Goal: Check status: Check status

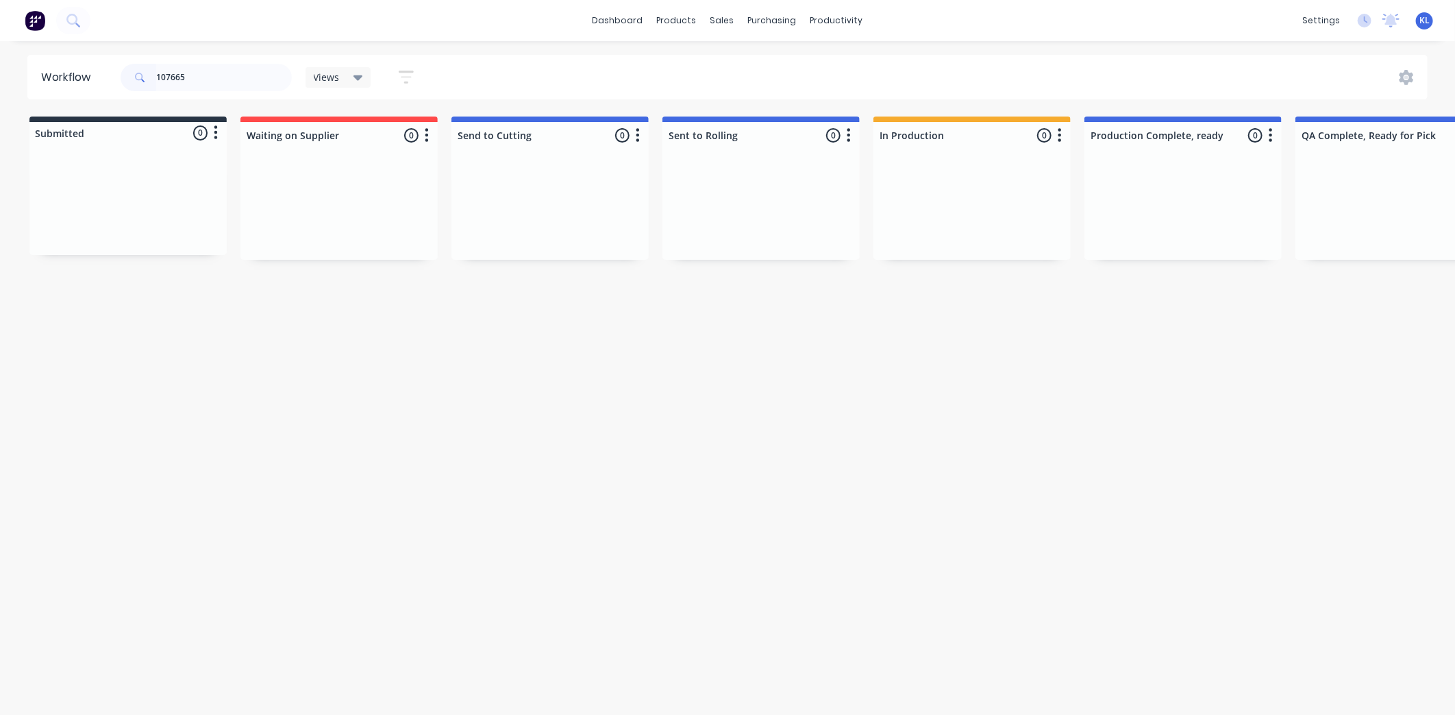
drag, startPoint x: 203, startPoint y: 78, endPoint x: -92, endPoint y: 104, distance: 297.1
click at [0, 104] on html "dashboard products sales purchasing productivity dashboard products Product Cat…" at bounding box center [727, 316] width 1455 height 632
type input "11136"
click at [134, 188] on div "Order #1963 02:18 PM [DATE]" at bounding box center [128, 194] width 173 height 12
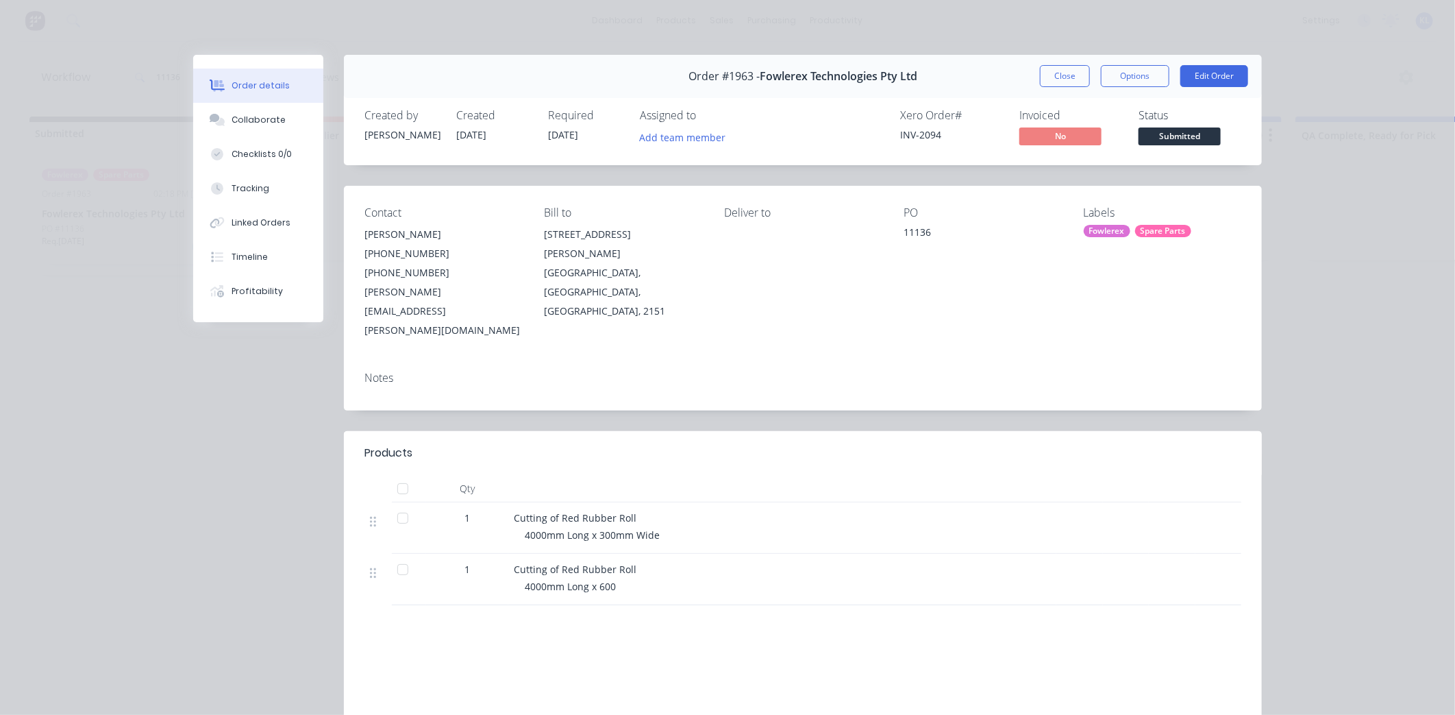
click at [1185, 137] on span "Submitted" at bounding box center [1180, 135] width 82 height 17
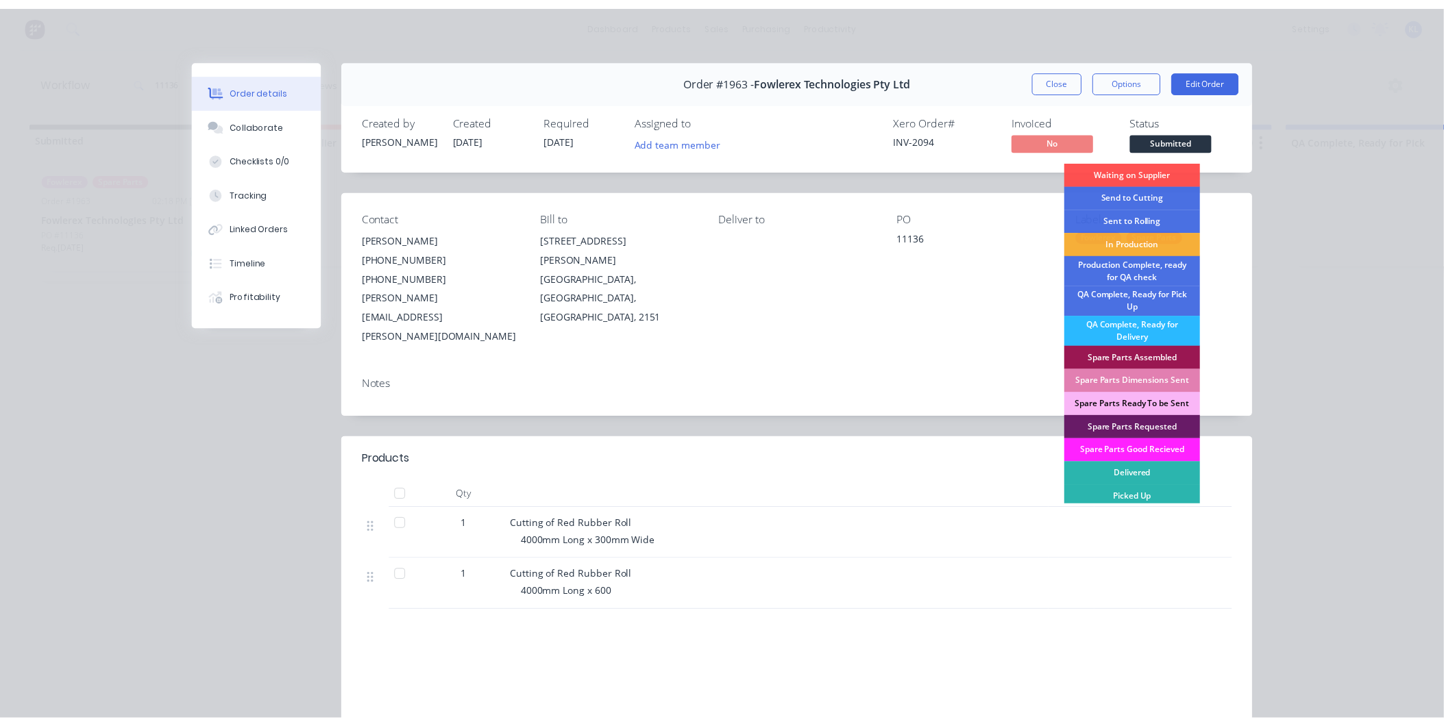
scroll to position [3, 0]
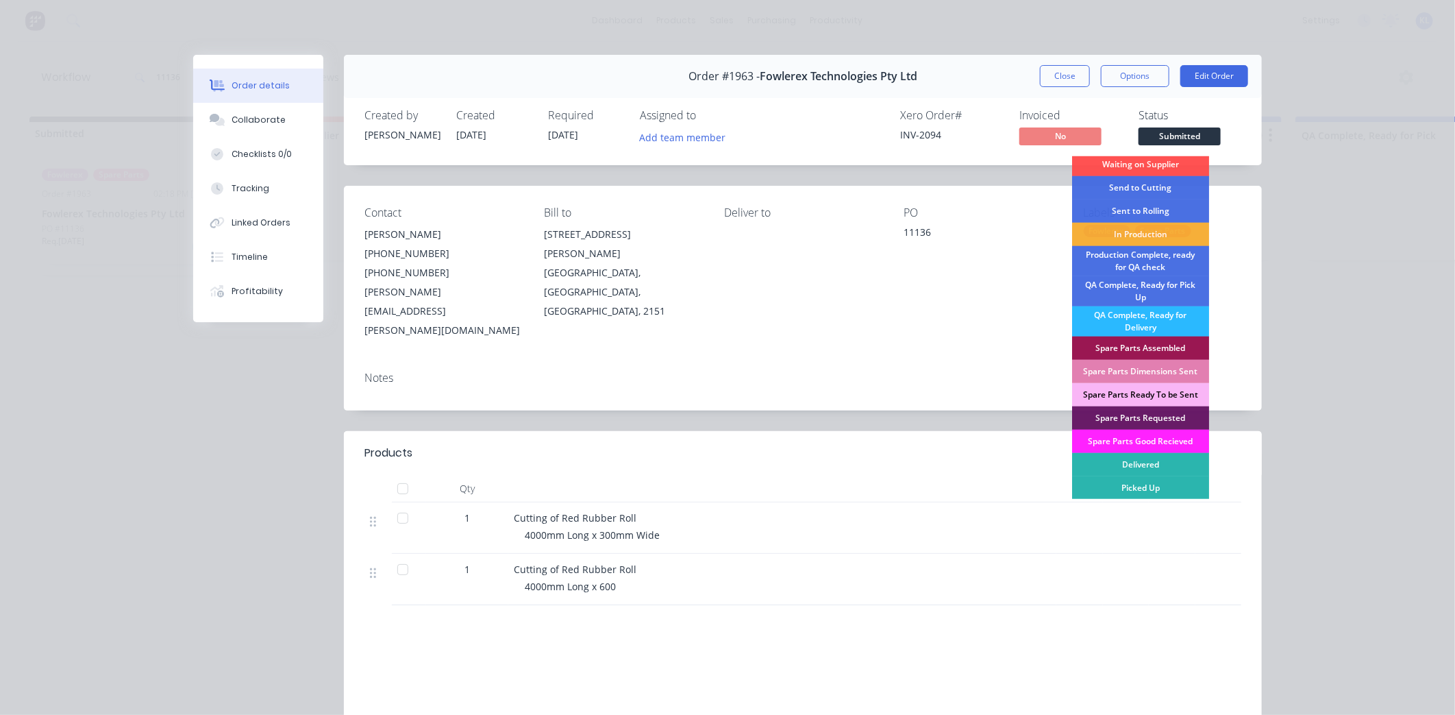
click at [1172, 395] on div "Spare Parts Ready To be Sent" at bounding box center [1140, 394] width 137 height 23
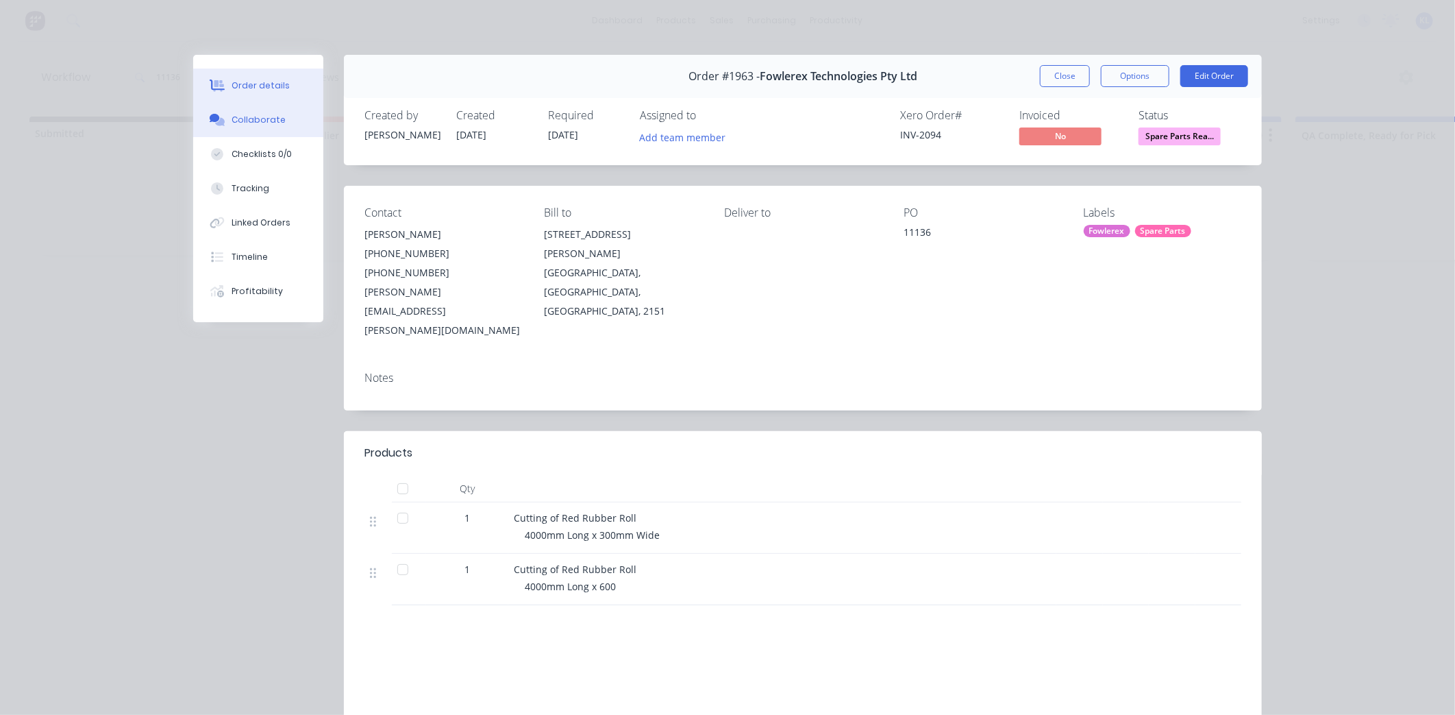
click at [291, 119] on button "Collaborate" at bounding box center [258, 120] width 130 height 34
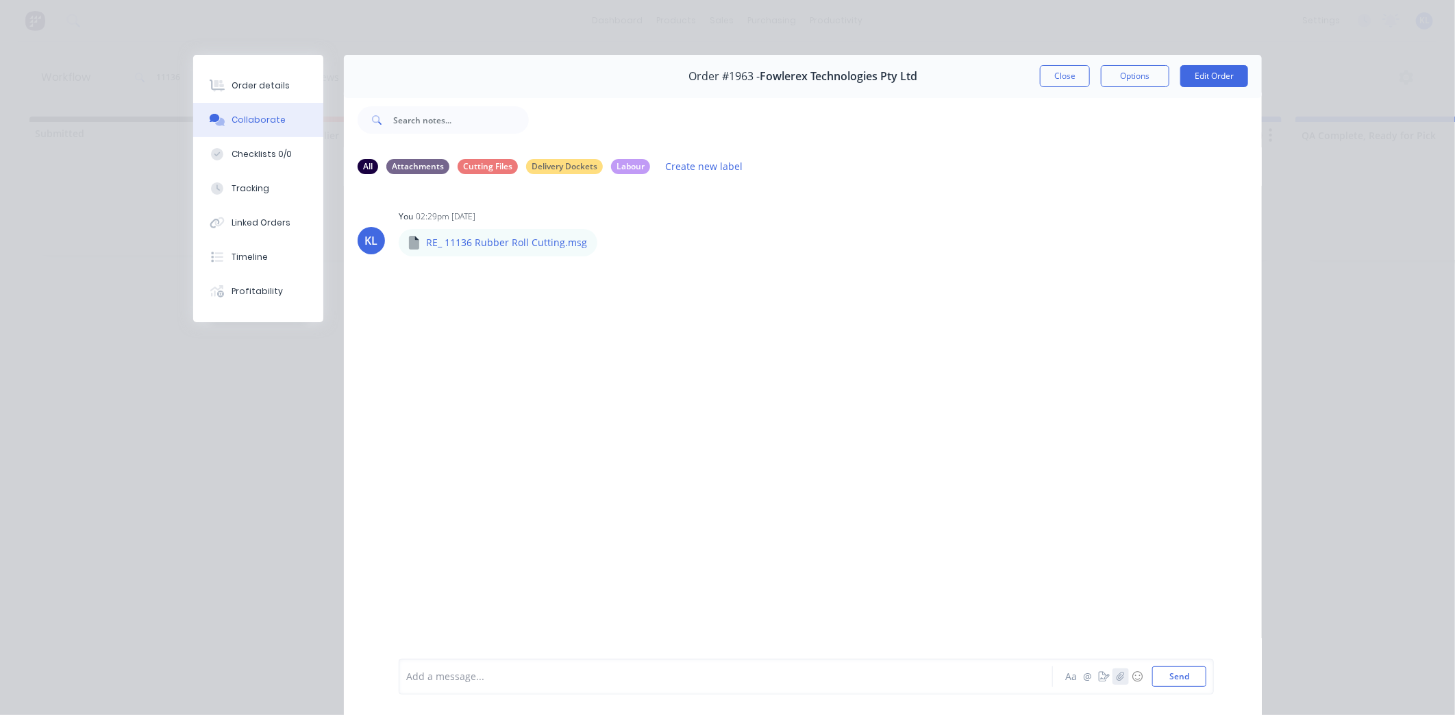
click at [1117, 680] on icon "button" at bounding box center [1121, 675] width 8 height 9
click at [1161, 678] on button "Send" at bounding box center [1179, 676] width 54 height 21
drag, startPoint x: 258, startPoint y: 82, endPoint x: 264, endPoint y: 79, distance: 7.1
click at [258, 82] on div "Order details" at bounding box center [261, 85] width 58 height 12
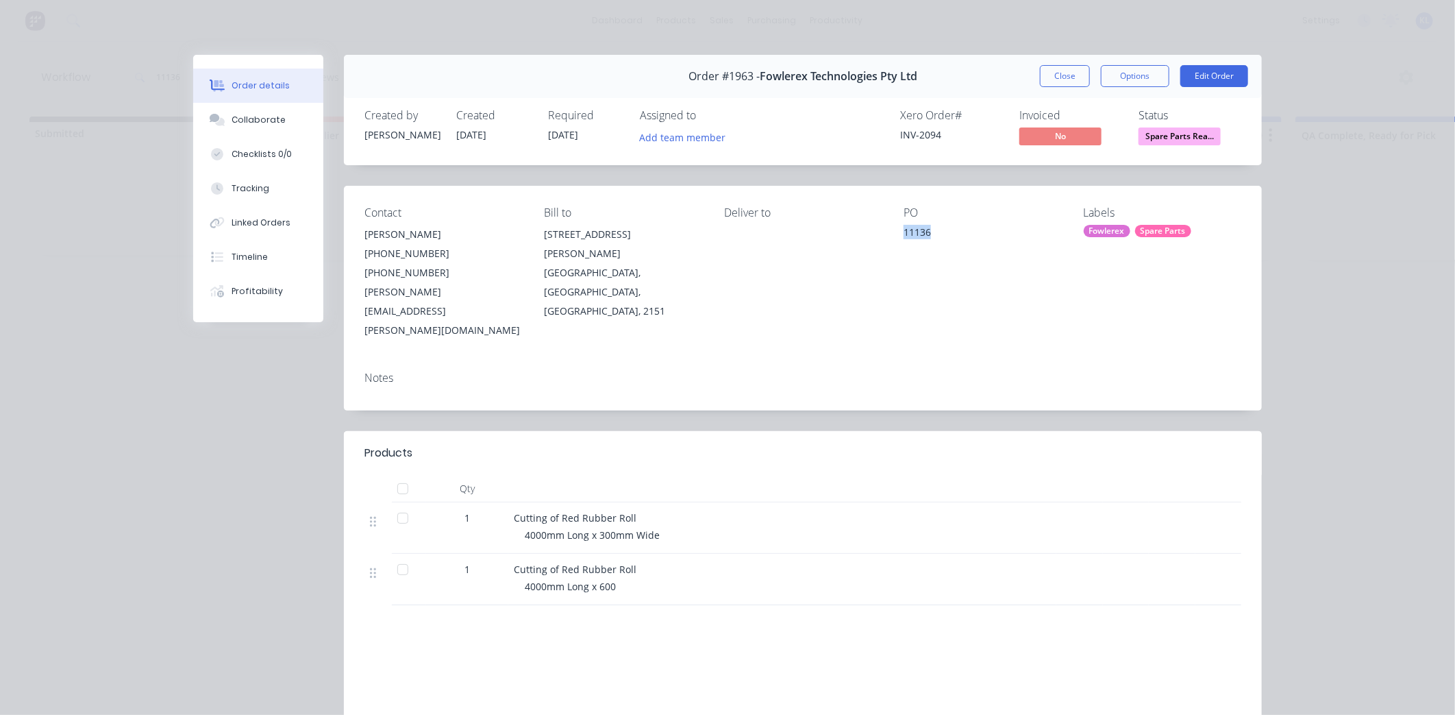
drag, startPoint x: 899, startPoint y: 231, endPoint x: 933, endPoint y: 236, distance: 33.9
click at [933, 236] on div "Contact [PERSON_NAME] [PHONE_NUMBER] [PHONE_NUMBER] [PERSON_NAME][EMAIL_ADDRESS…" at bounding box center [803, 273] width 918 height 175
drag, startPoint x: 933, startPoint y: 236, endPoint x: 922, endPoint y: 231, distance: 12.0
copy div "11136"
click at [1065, 81] on button "Close" at bounding box center [1065, 76] width 50 height 22
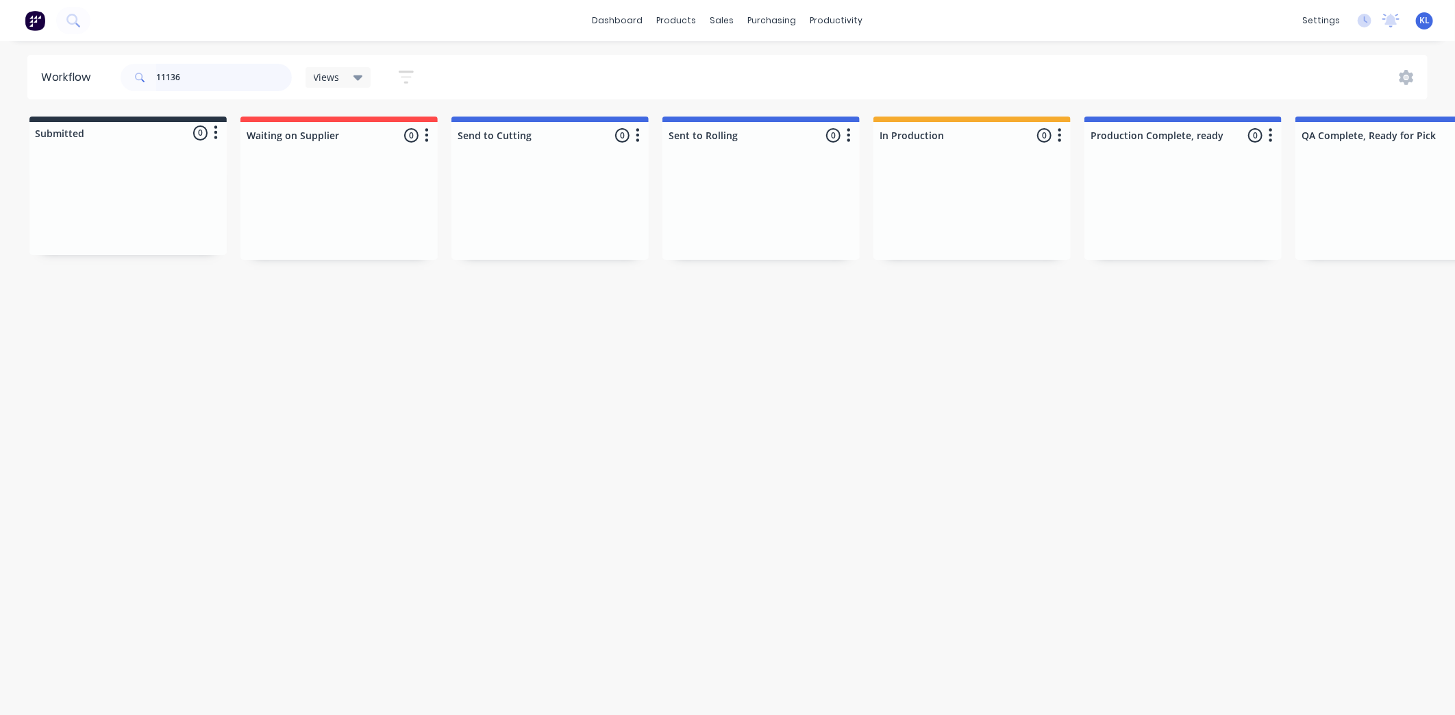
drag, startPoint x: 203, startPoint y: 86, endPoint x: -84, endPoint y: 86, distance: 286.4
click at [0, 86] on html "dashboard products sales purchasing productivity dashboard products Product Cat…" at bounding box center [727, 316] width 1455 height 632
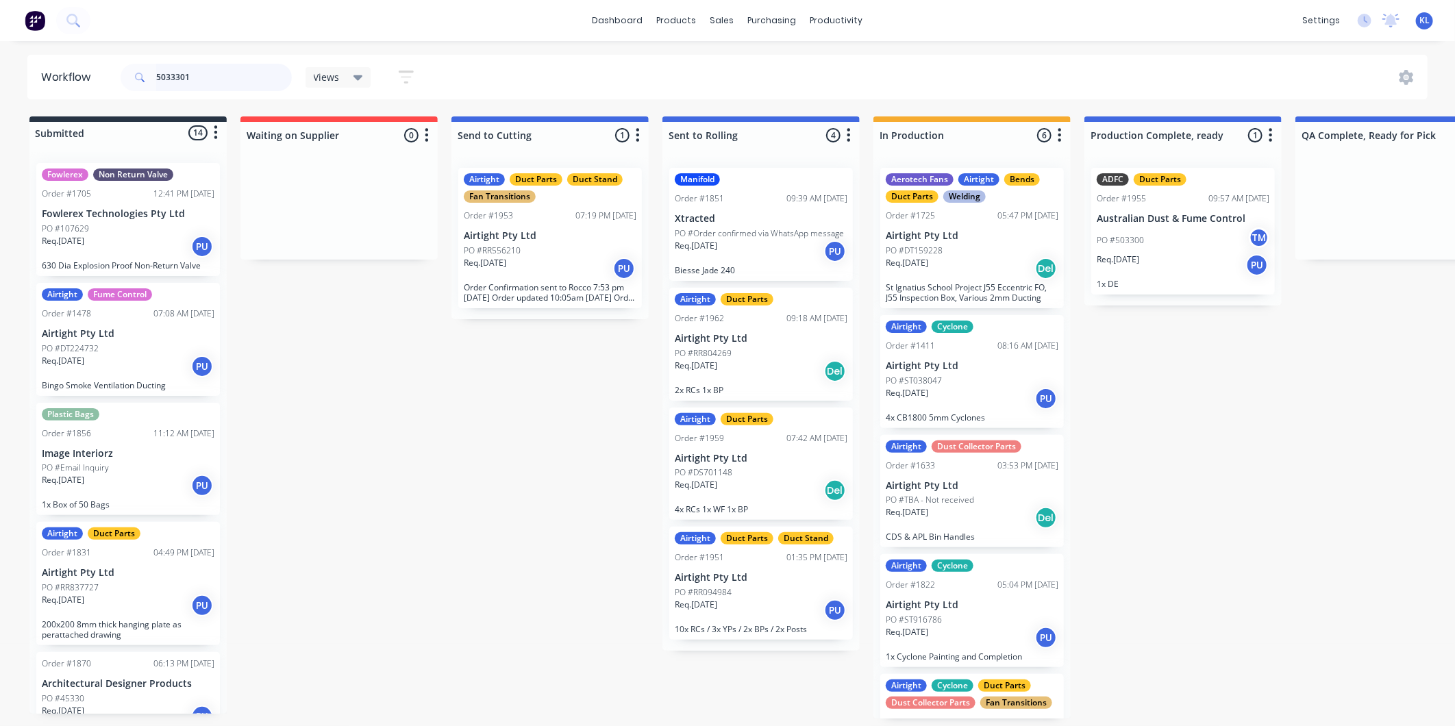
click at [182, 79] on input "5033301" at bounding box center [224, 77] width 136 height 27
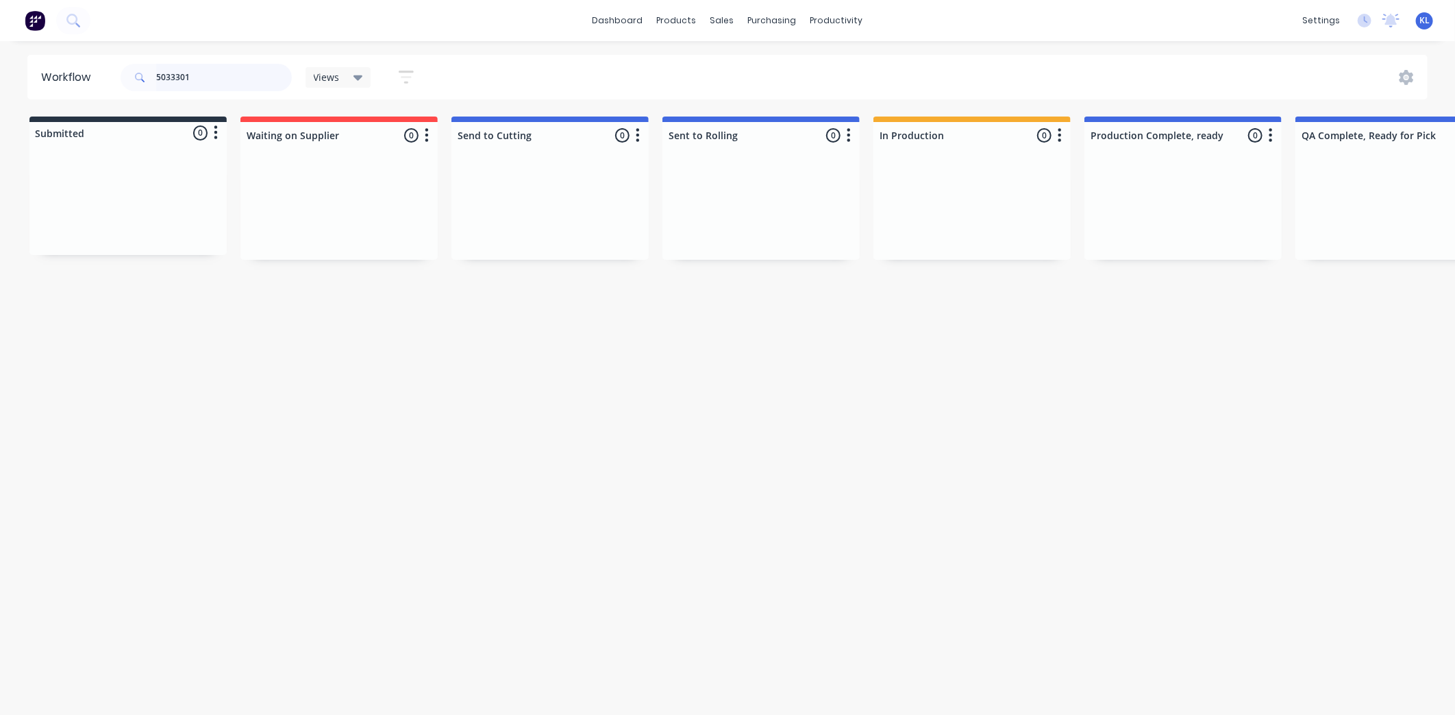
click at [180, 79] on input "5033301" at bounding box center [224, 77] width 136 height 27
type input "503301"
click at [729, 24] on div "sales" at bounding box center [723, 20] width 38 height 21
click at [748, 71] on div "Sales Orders" at bounding box center [773, 66] width 56 height 12
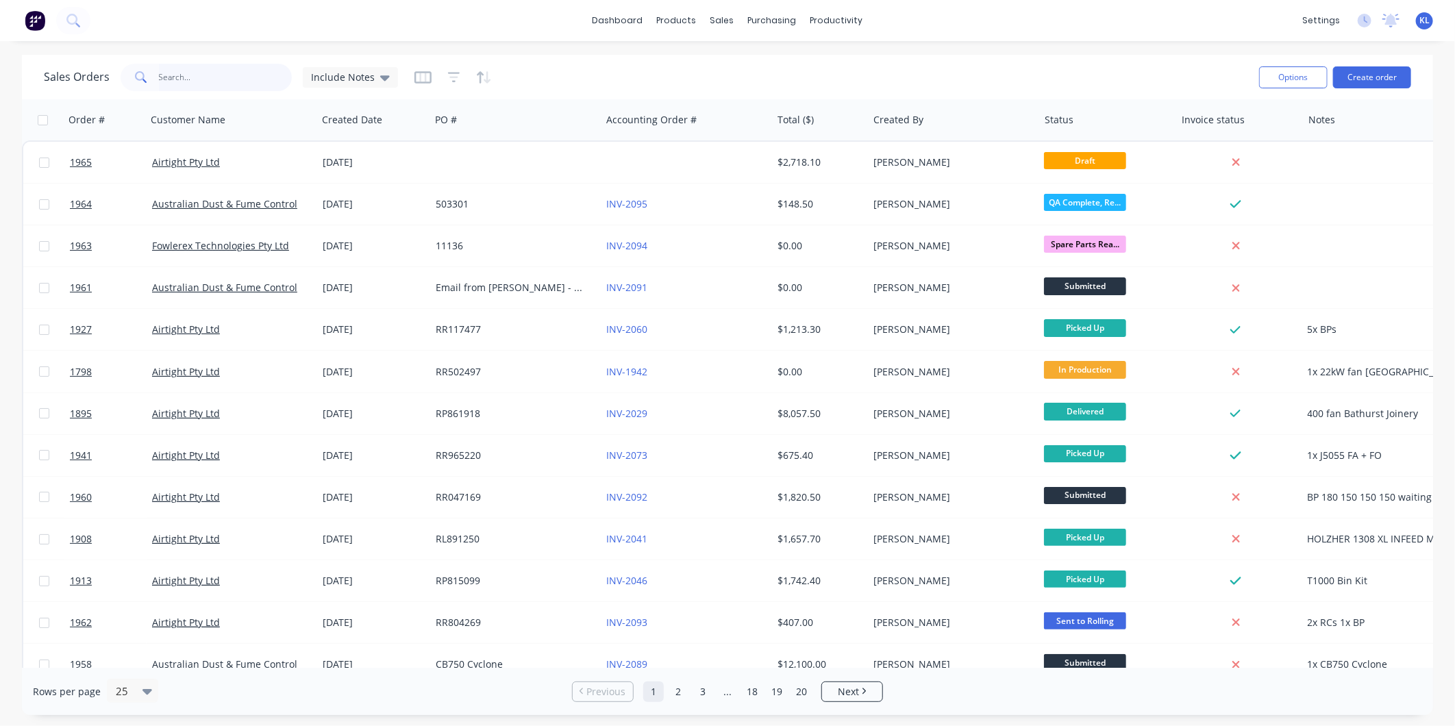
click at [229, 73] on input "text" at bounding box center [226, 77] width 134 height 27
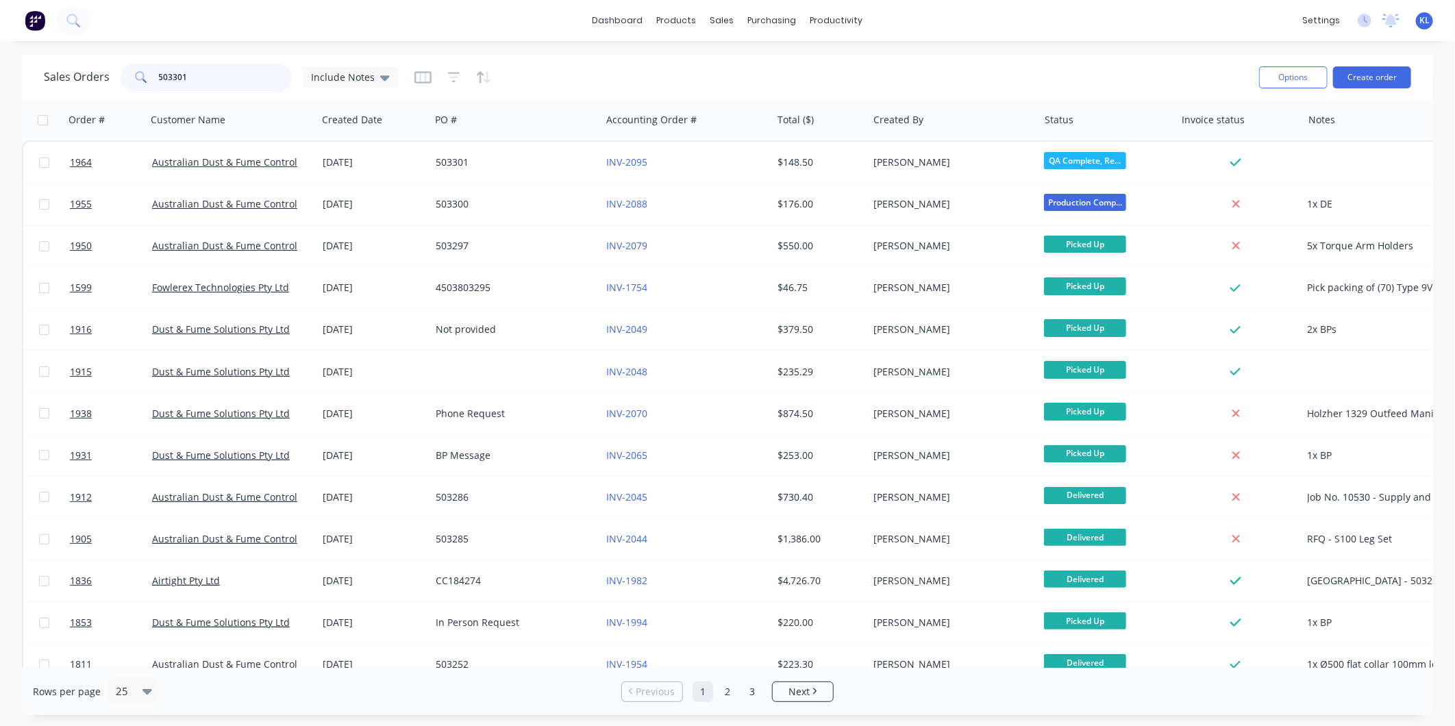
type input "503301"
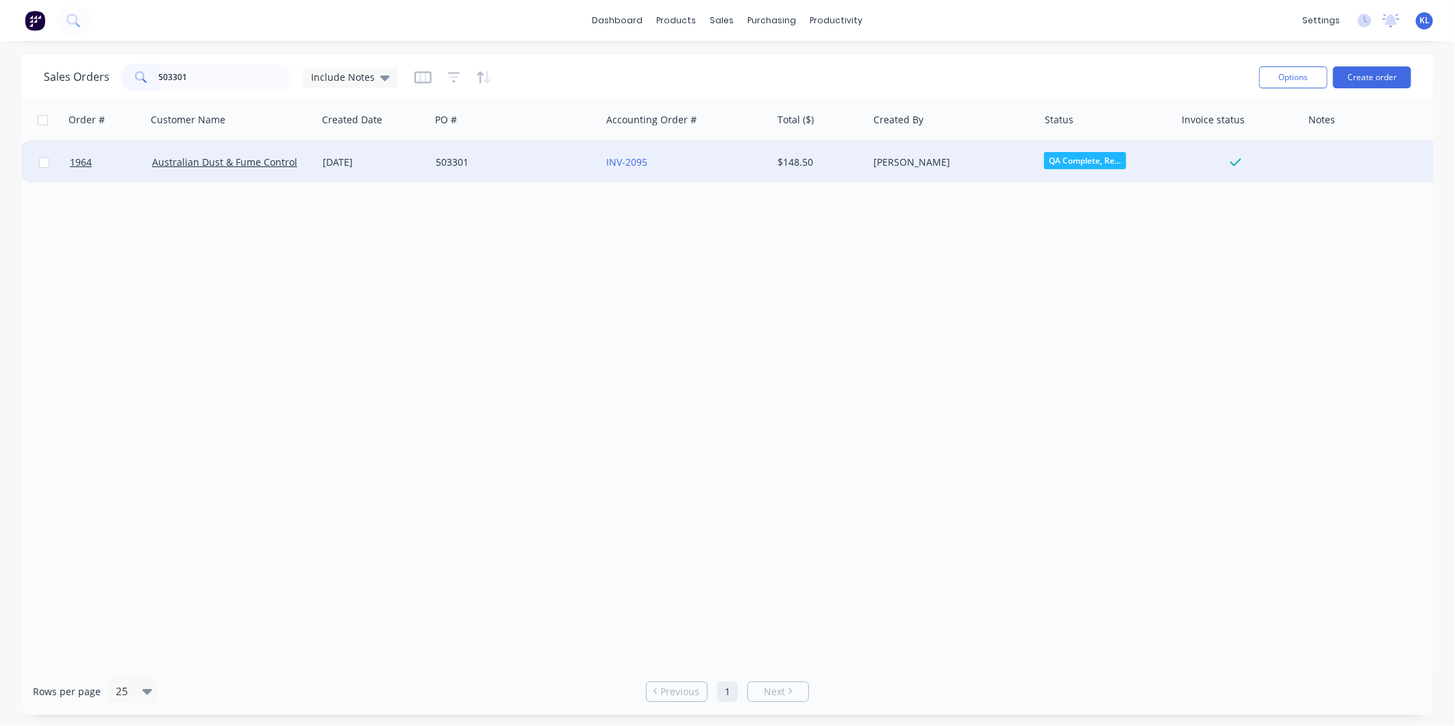
click at [343, 156] on div "[DATE]" at bounding box center [374, 163] width 102 height 14
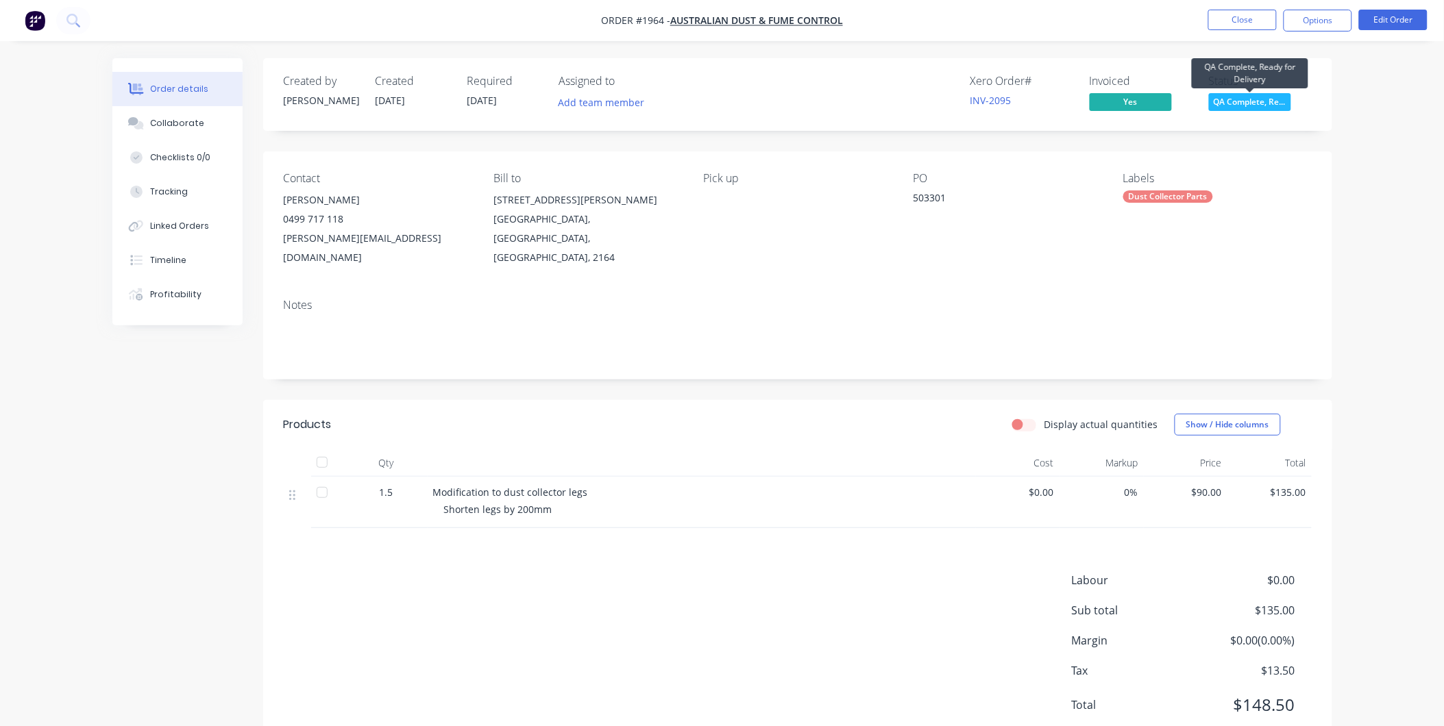
click at [1242, 106] on span "QA Complete, Re..." at bounding box center [1250, 101] width 82 height 17
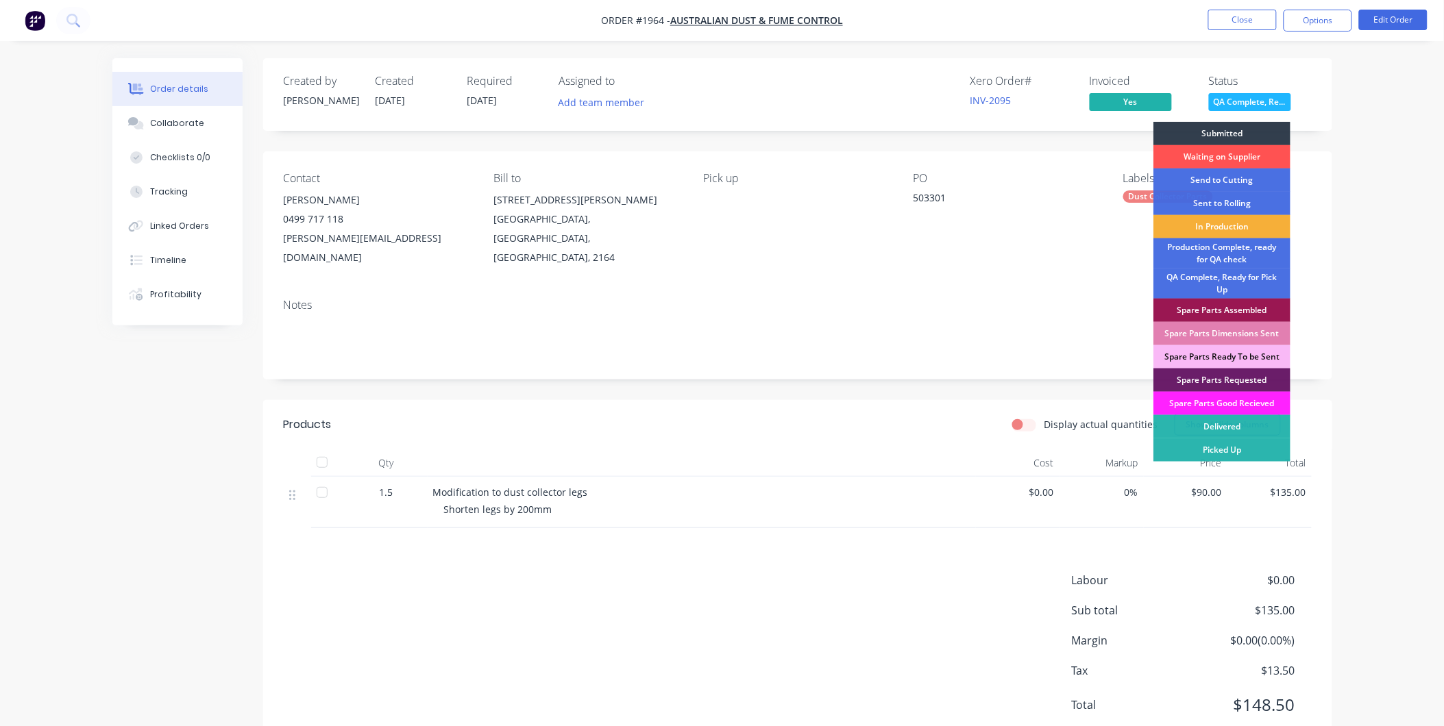
click at [997, 240] on div "PO 503301" at bounding box center [1007, 219] width 188 height 95
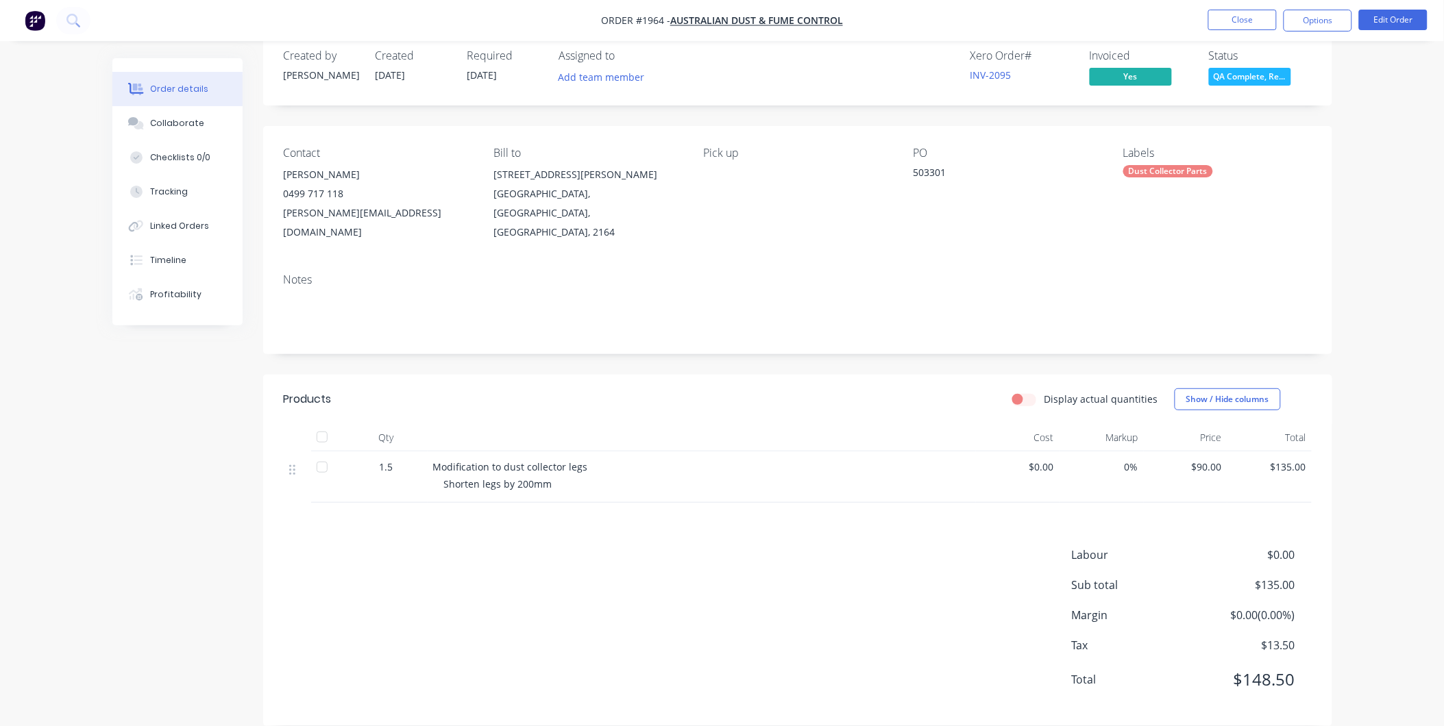
scroll to position [27, 0]
